Goal: Find specific page/section: Find specific page/section

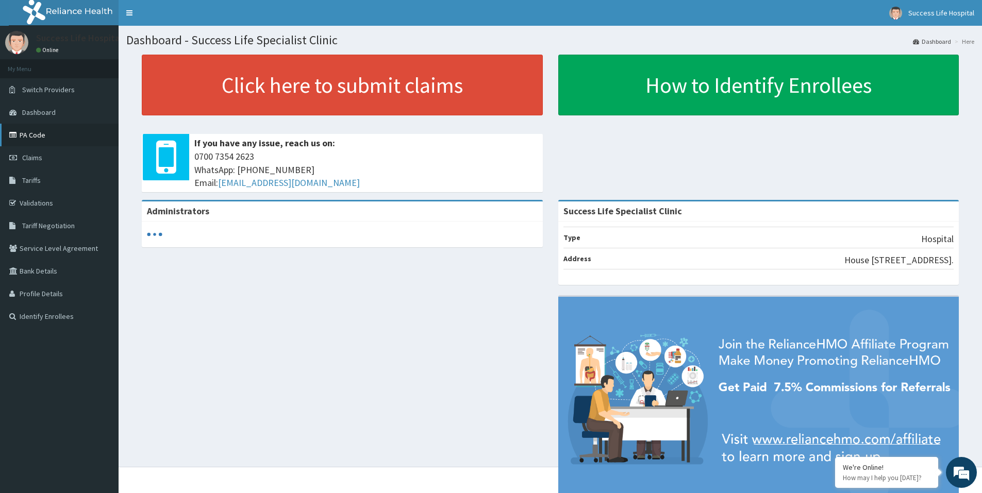
click at [44, 135] on link "PA Code" at bounding box center [59, 135] width 119 height 23
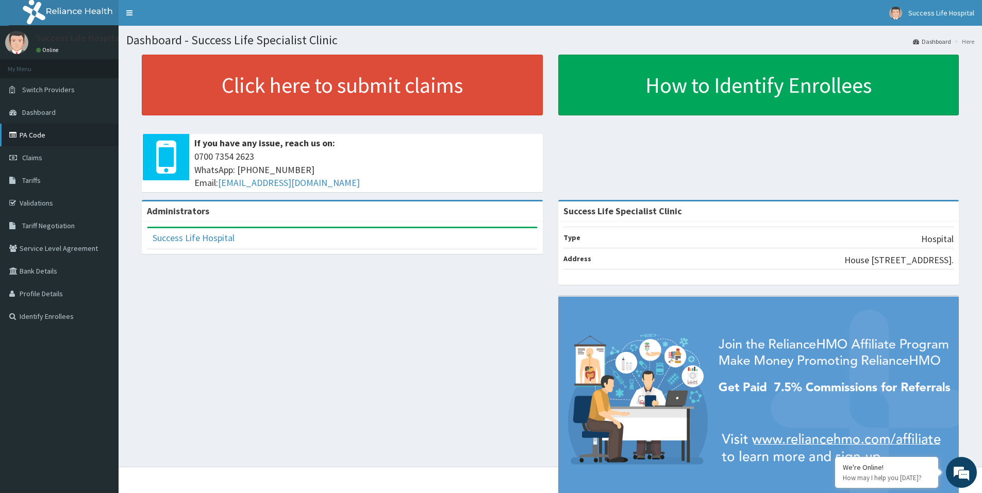
click at [48, 135] on link "PA Code" at bounding box center [59, 135] width 119 height 23
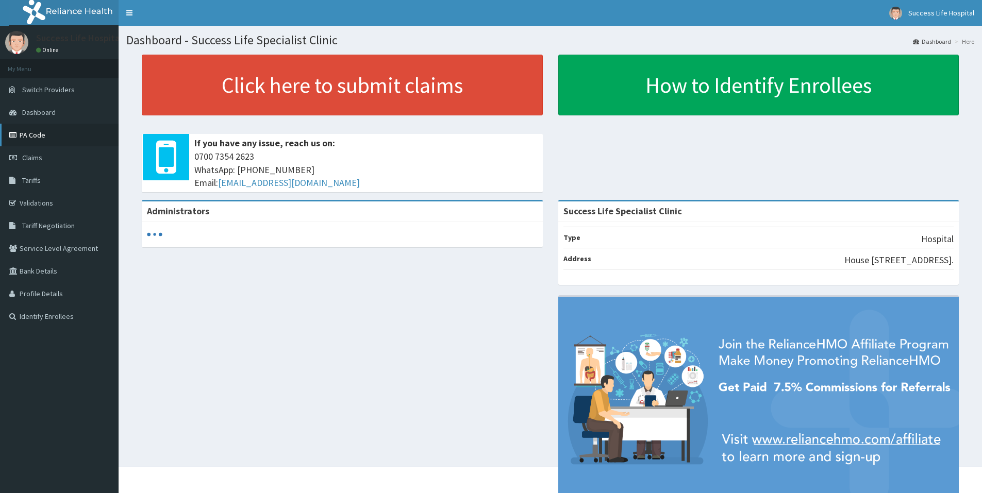
click at [39, 134] on link "PA Code" at bounding box center [59, 135] width 119 height 23
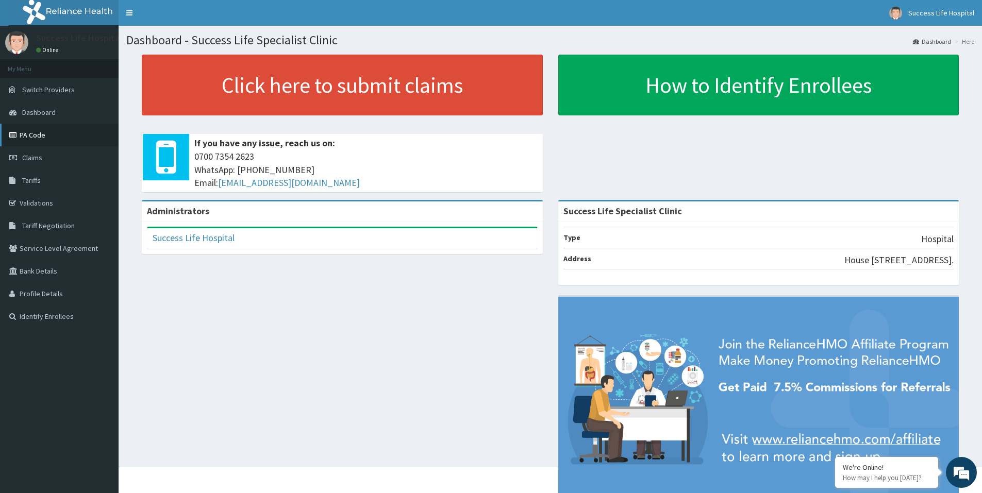
click at [45, 135] on link "PA Code" at bounding box center [59, 135] width 119 height 23
click at [37, 135] on link "PA Code" at bounding box center [59, 135] width 119 height 23
